Goal: Use online tool/utility: Utilize a website feature to perform a specific function

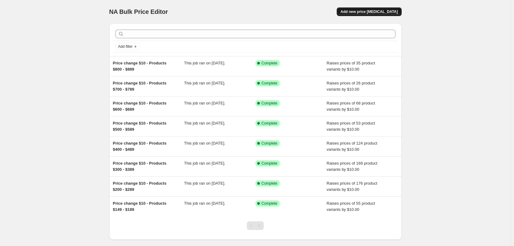
click at [380, 10] on span "Add new price [MEDICAL_DATA]" at bounding box center [368, 11] width 57 height 5
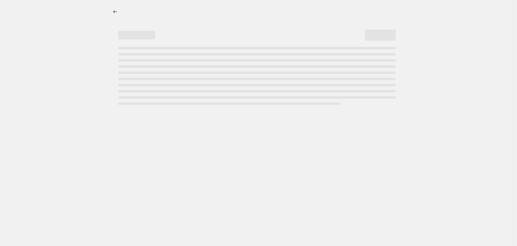
select select "percentage"
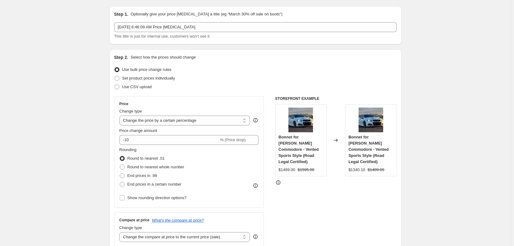
scroll to position [31, 0]
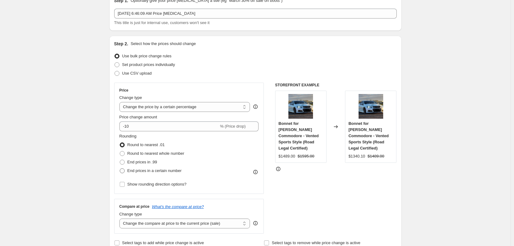
click at [123, 170] on span at bounding box center [122, 170] width 5 height 5
click at [120, 168] on input "End prices in a certain number" at bounding box center [120, 168] width 0 height 0
radio input "true"
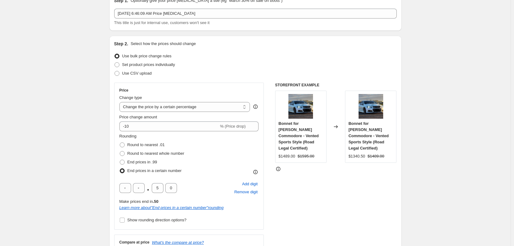
click at [123, 170] on span at bounding box center [122, 170] width 5 height 5
click at [120, 168] on input "End prices in a certain number" at bounding box center [120, 168] width 0 height 0
click at [122, 143] on span at bounding box center [122, 144] width 5 height 5
click at [120, 143] on input "Round to nearest .01" at bounding box center [120, 142] width 0 height 0
radio input "true"
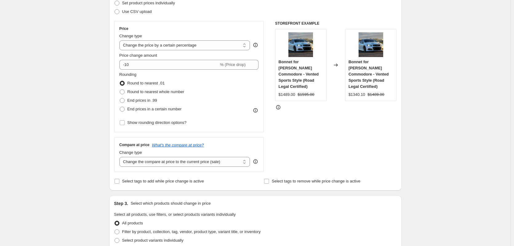
scroll to position [123, 0]
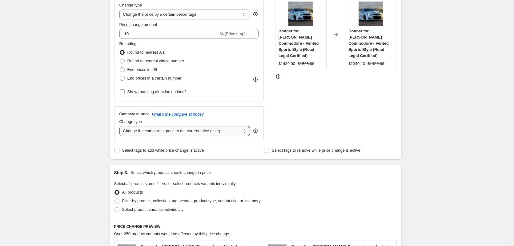
click at [243, 131] on select "Change the compare at price to the current price (sale) Change the compare at p…" at bounding box center [184, 131] width 131 height 10
select select "percentage"
click at [121, 126] on select "Change the compare at price to the current price (sale) Change the compare at p…" at bounding box center [184, 131] width 131 height 10
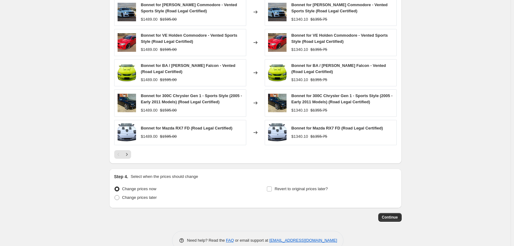
scroll to position [469, 0]
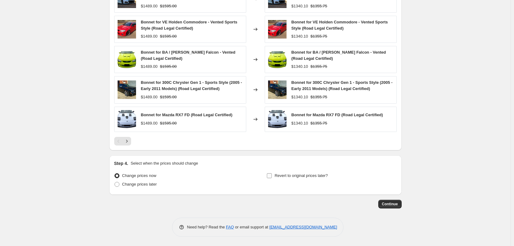
click at [271, 175] on input "Revert to original prices later?" at bounding box center [269, 175] width 5 height 5
checkbox input "true"
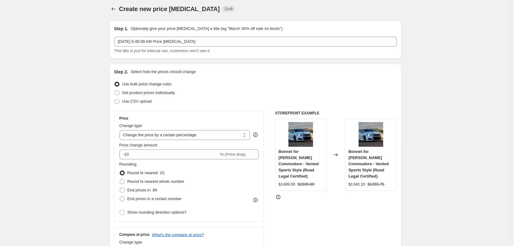
scroll to position [0, 0]
